Goal: Purchase product/service

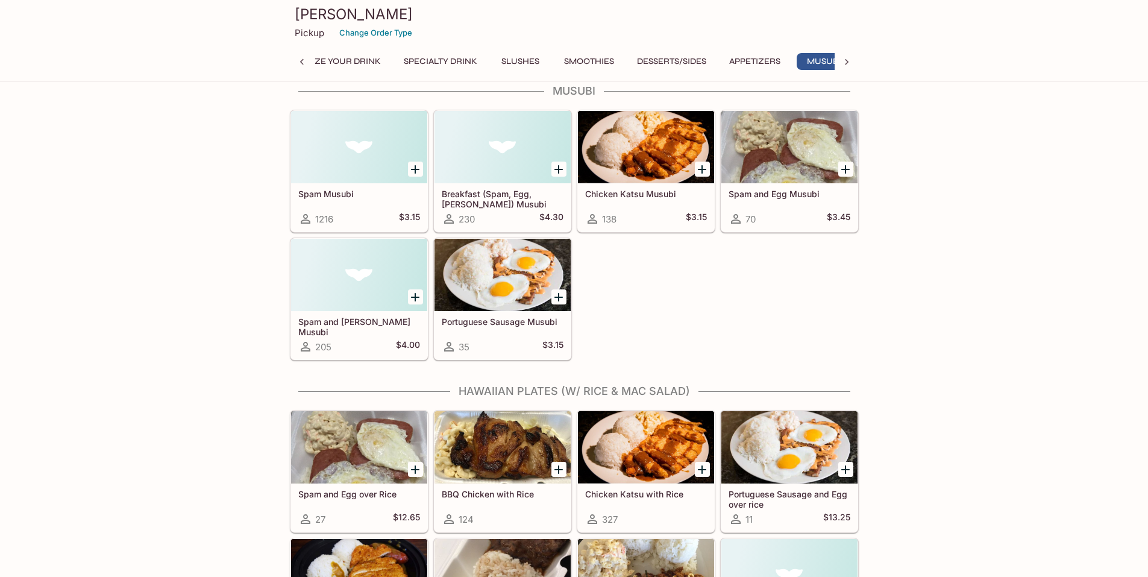
scroll to position [1740, 0]
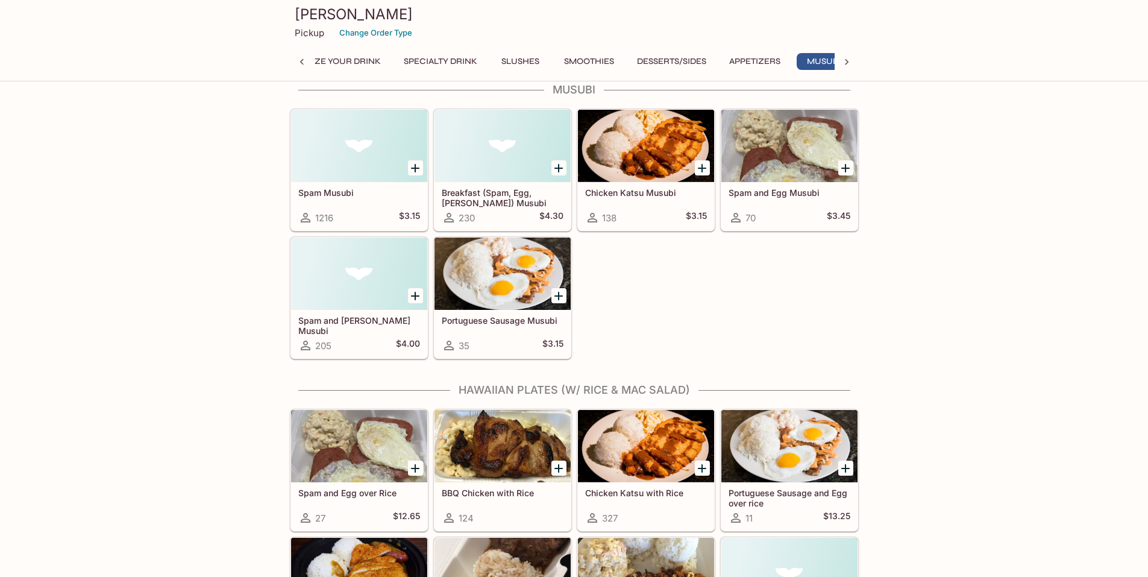
click at [451, 427] on div at bounding box center [503, 446] width 136 height 72
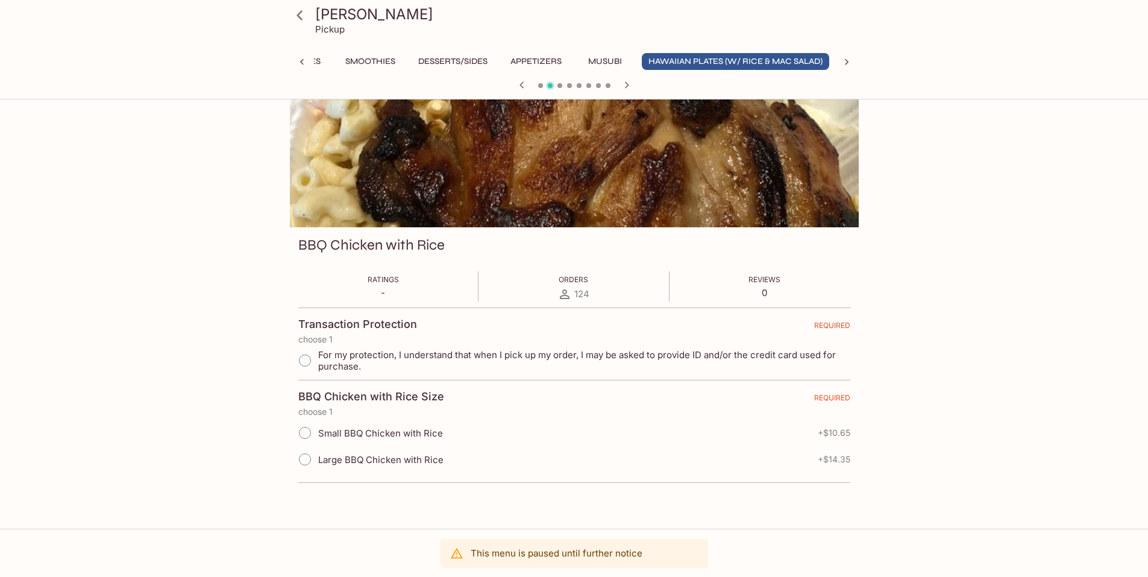
scroll to position [0, 271]
